Goal: Information Seeking & Learning: Learn about a topic

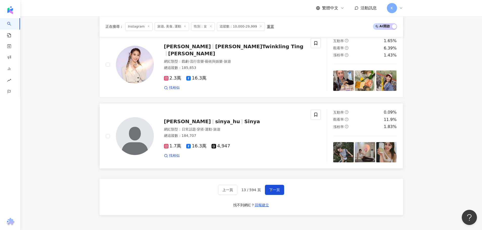
scroll to position [950, 0]
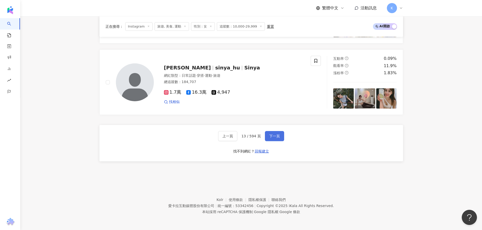
click at [278, 136] on span "下一頁" at bounding box center [274, 136] width 11 height 4
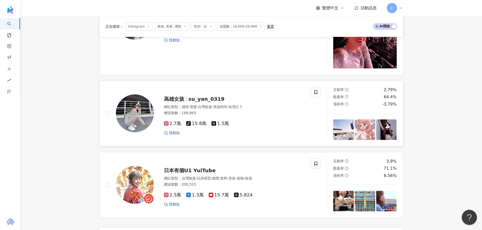
scroll to position [990, 0]
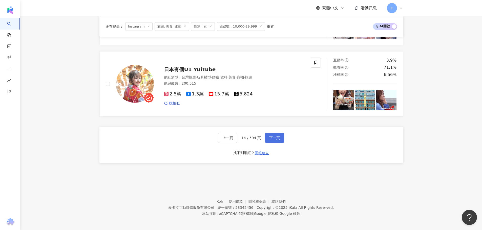
click at [279, 138] on button "下一頁" at bounding box center [274, 138] width 19 height 10
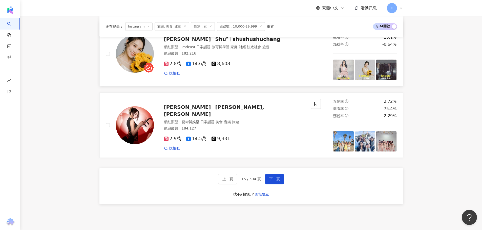
scroll to position [935, 0]
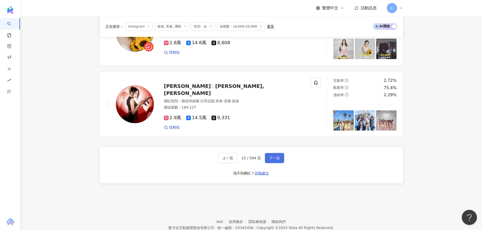
click at [274, 160] on span "下一頁" at bounding box center [274, 158] width 11 height 4
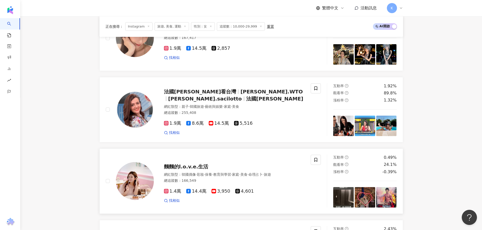
scroll to position [200, 0]
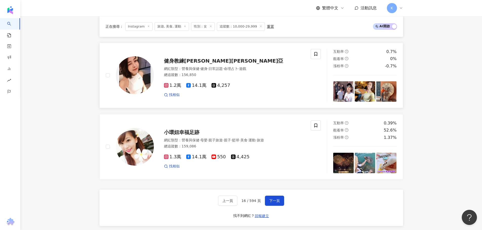
scroll to position [908, 0]
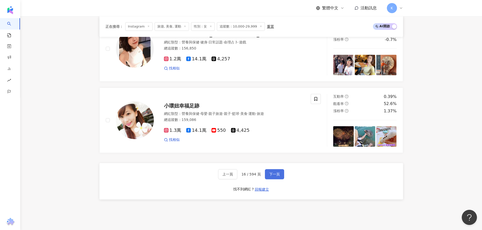
click at [273, 172] on span "下一頁" at bounding box center [274, 174] width 11 height 4
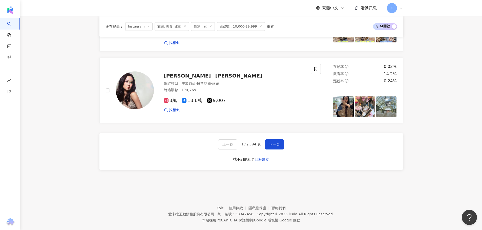
scroll to position [947, 0]
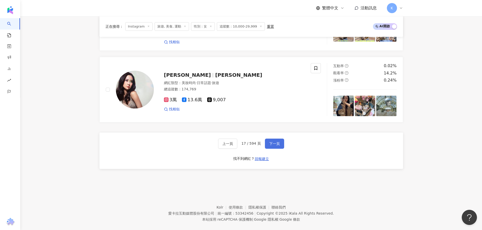
click at [274, 142] on span "下一頁" at bounding box center [274, 144] width 11 height 4
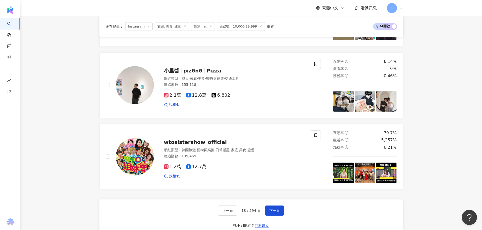
scroll to position [942, 0]
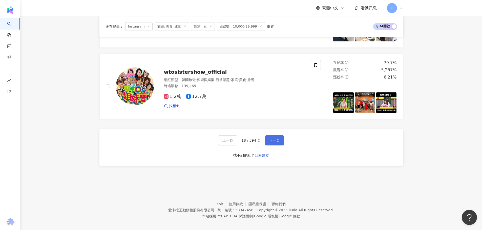
click at [280, 141] on button "下一頁" at bounding box center [274, 141] width 19 height 10
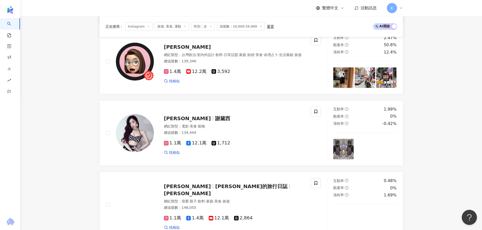
scroll to position [869, 0]
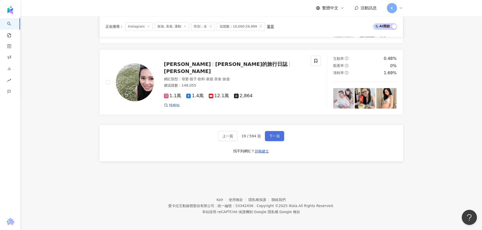
click at [273, 140] on button "下一頁" at bounding box center [274, 136] width 19 height 10
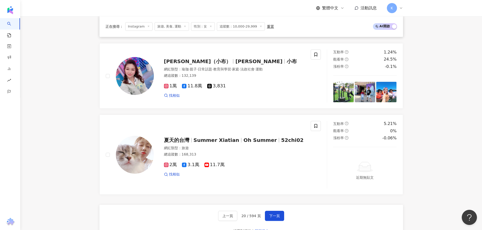
scroll to position [935, 0]
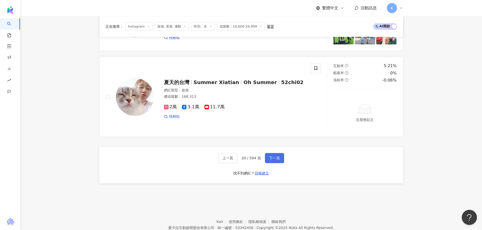
click at [274, 160] on span "下一頁" at bounding box center [274, 158] width 11 height 4
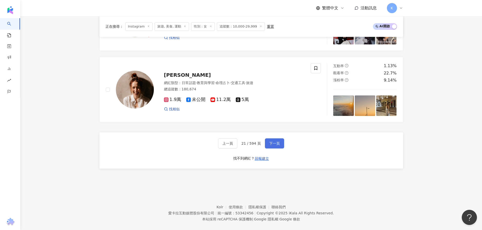
click at [276, 146] on span "下一頁" at bounding box center [274, 144] width 11 height 4
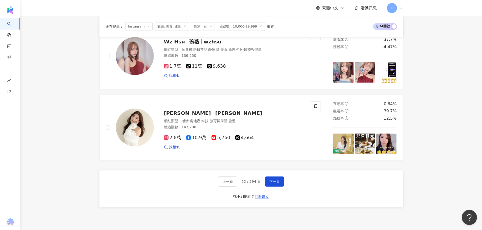
scroll to position [942, 0]
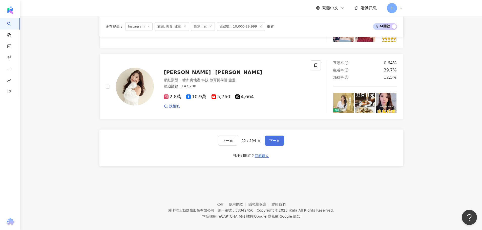
click at [270, 140] on span "下一頁" at bounding box center [274, 141] width 11 height 4
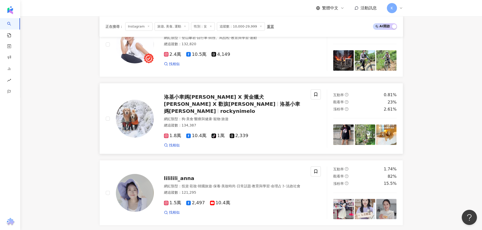
scroll to position [939, 0]
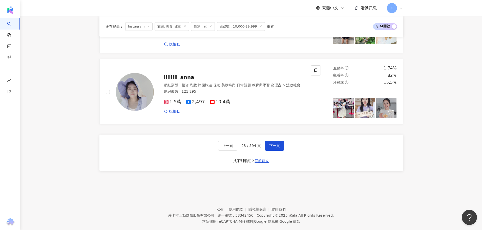
drag, startPoint x: 276, startPoint y: 145, endPoint x: 345, endPoint y: 143, distance: 69.8
click at [276, 145] on span "下一頁" at bounding box center [274, 146] width 11 height 4
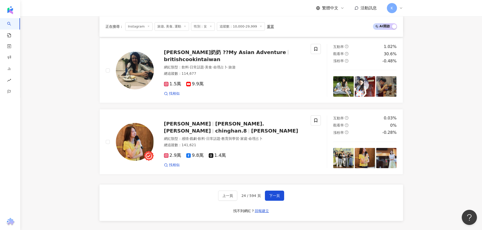
scroll to position [899, 0]
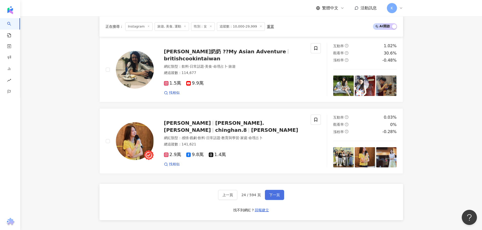
click at [278, 197] on span "下一頁" at bounding box center [274, 195] width 11 height 4
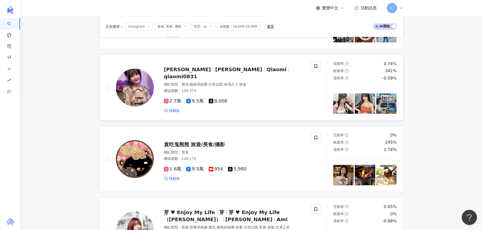
scroll to position [863, 0]
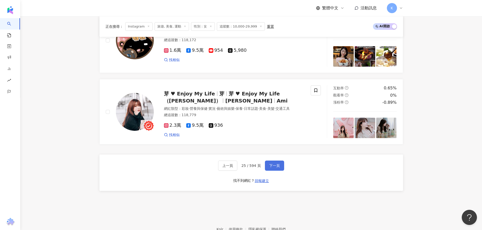
click at [279, 171] on button "下一頁" at bounding box center [274, 166] width 19 height 10
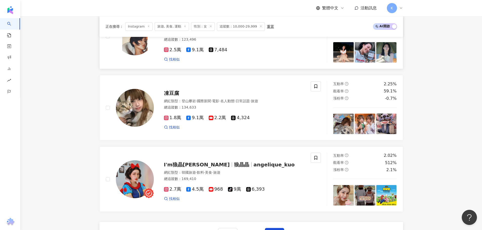
scroll to position [910, 0]
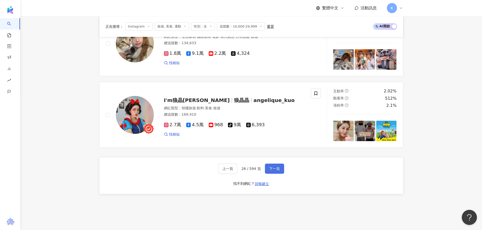
click at [278, 170] on button "下一頁" at bounding box center [274, 169] width 19 height 10
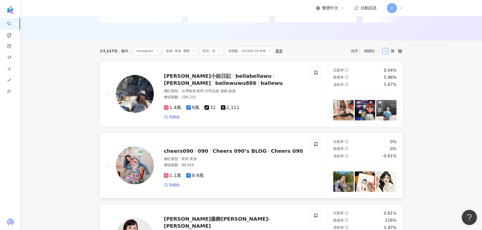
scroll to position [156, 0]
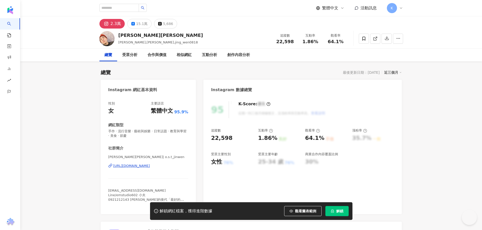
click at [146, 166] on div "https://www.instagram.com/o.s.t_jinwen/" at bounding box center [131, 166] width 37 height 5
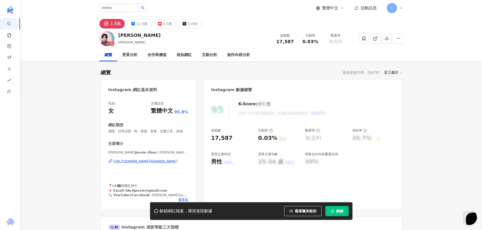
click at [169, 164] on div "https://www.instagram.com/jessie.zhuo/" at bounding box center [145, 161] width 64 height 5
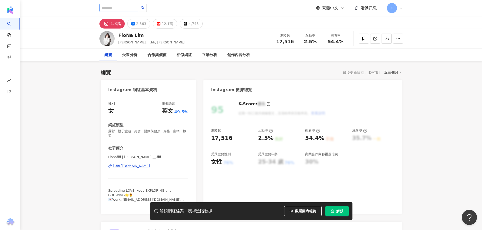
click at [150, 166] on div "[URL][DOMAIN_NAME]" at bounding box center [131, 166] width 37 height 5
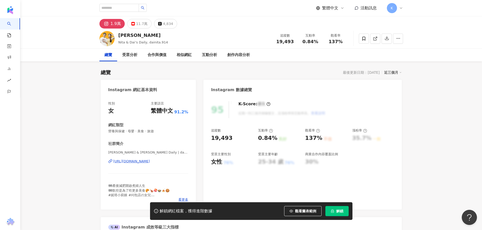
click at [150, 162] on div "https://www.instagram.com/dainita.914/" at bounding box center [131, 161] width 37 height 5
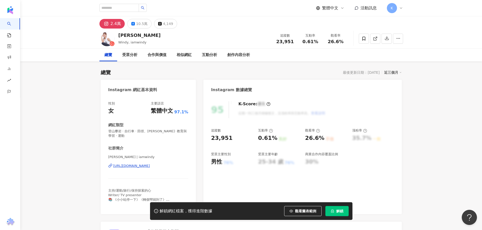
click at [150, 167] on div "https://www.instagram.com/iamwindy/" at bounding box center [131, 166] width 37 height 5
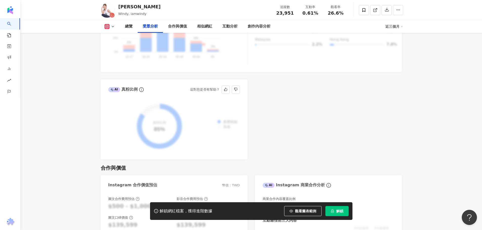
scroll to position [657, 0]
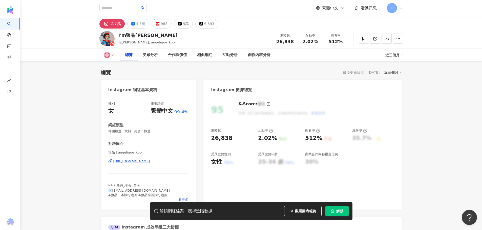
scroll to position [51, 0]
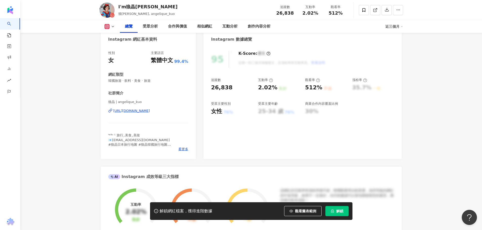
click at [150, 110] on div "[URL][DOMAIN_NAME]" at bounding box center [131, 111] width 37 height 5
